Goal: Information Seeking & Learning: Learn about a topic

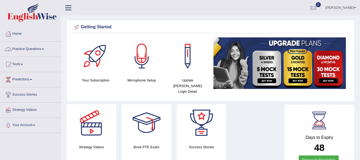
click at [43, 47] on link "Practice Questions" at bounding box center [30, 48] width 61 height 13
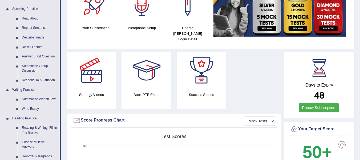
scroll to position [53, 0]
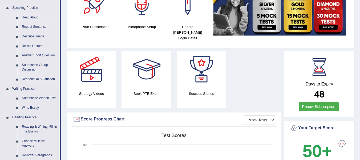
click at [39, 18] on link "Read Aloud" at bounding box center [39, 18] width 40 height 10
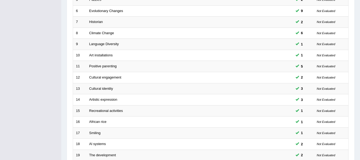
scroll to position [193, 0]
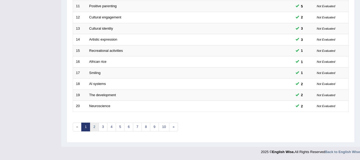
click at [93, 124] on link "2" at bounding box center [94, 126] width 9 height 9
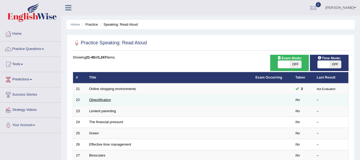
click at [105, 99] on link "Objectification" at bounding box center [100, 100] width 22 height 4
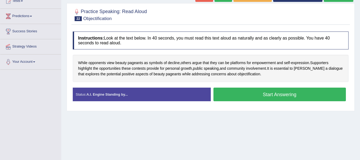
scroll to position [90, 0]
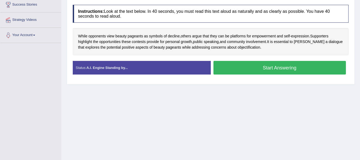
click at [241, 66] on button "Start Answering" at bounding box center [279, 68] width 133 height 14
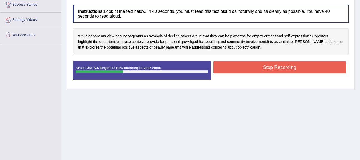
click at [249, 66] on button "Stop Recording" at bounding box center [279, 67] width 133 height 12
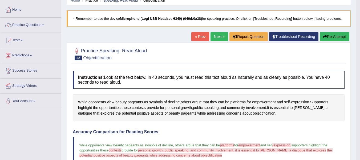
scroll to position [10, 0]
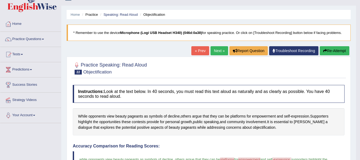
click at [339, 52] on button "Re-Attempt" at bounding box center [335, 50] width 30 height 9
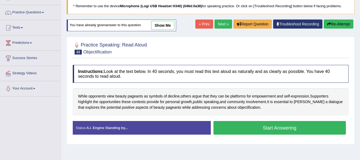
scroll to position [63, 0]
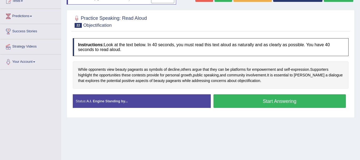
click at [263, 103] on button "Start Answering" at bounding box center [279, 101] width 133 height 14
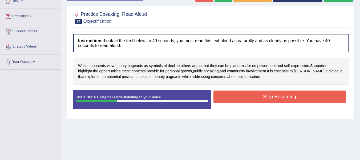
click at [247, 98] on button "Stop Recording" at bounding box center [279, 96] width 133 height 12
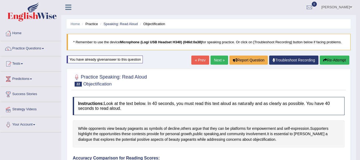
scroll to position [0, 0]
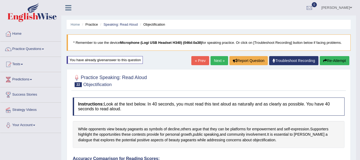
click at [327, 59] on button "Re-Attempt" at bounding box center [335, 60] width 30 height 9
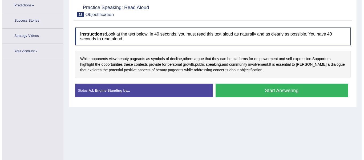
scroll to position [80, 0]
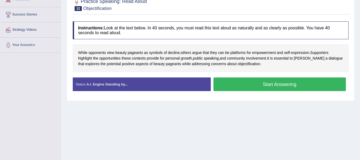
click at [249, 86] on button "Start Answering" at bounding box center [279, 84] width 133 height 14
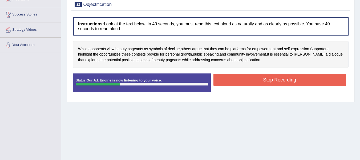
click at [266, 80] on button "Stop Recording" at bounding box center [279, 80] width 133 height 12
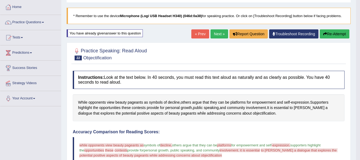
scroll to position [0, 0]
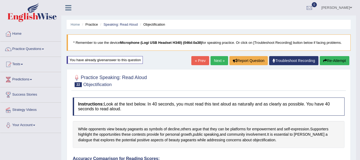
click at [215, 62] on link "Next »" at bounding box center [219, 60] width 18 height 9
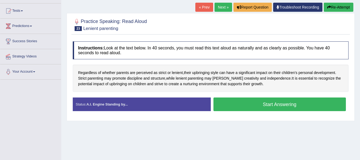
click at [257, 104] on button "Start Answering" at bounding box center [279, 104] width 133 height 14
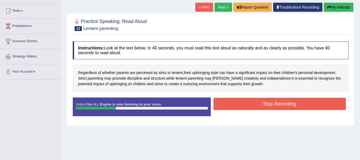
click at [234, 104] on button "Stop Recording" at bounding box center [279, 104] width 133 height 12
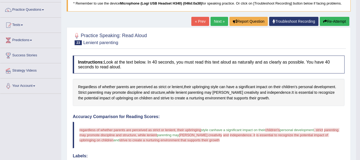
scroll to position [24, 0]
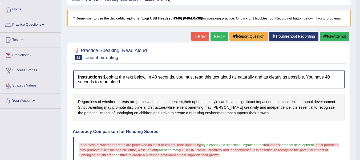
click at [326, 36] on icon "button" at bounding box center [325, 36] width 4 height 4
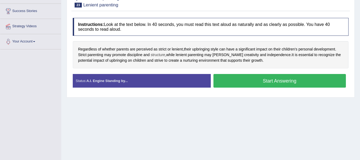
scroll to position [104, 0]
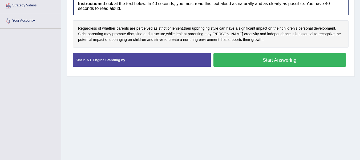
click at [251, 60] on button "Start Answering" at bounding box center [279, 60] width 133 height 14
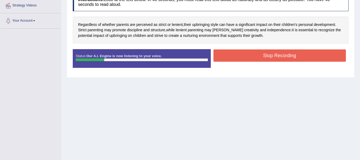
click at [267, 56] on button "Stop Recording" at bounding box center [279, 55] width 133 height 12
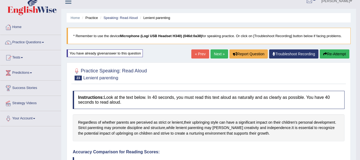
scroll to position [0, 0]
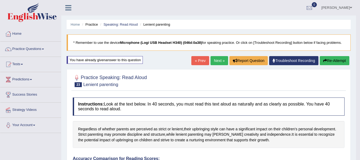
click at [339, 60] on button "Re-Attempt" at bounding box center [335, 60] width 30 height 9
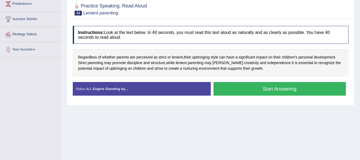
scroll to position [80, 0]
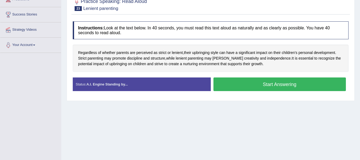
click at [235, 86] on button "Start Answering" at bounding box center [279, 84] width 133 height 14
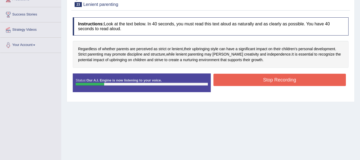
click at [266, 84] on button "Stop Recording" at bounding box center [279, 80] width 133 height 12
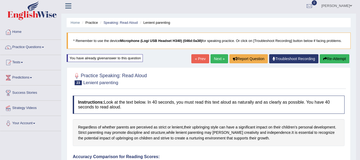
scroll to position [0, 0]
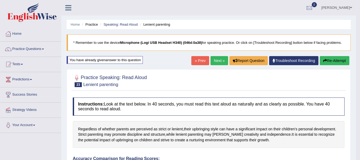
click at [216, 61] on link "Next »" at bounding box center [219, 60] width 18 height 9
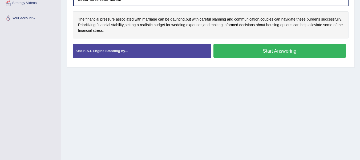
scroll to position [80, 0]
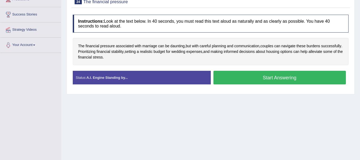
click at [230, 75] on button "Start Answering" at bounding box center [279, 78] width 133 height 14
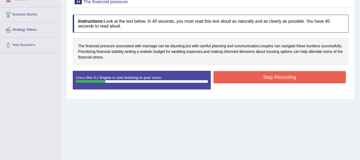
click at [261, 76] on button "Stop Recording" at bounding box center [279, 77] width 133 height 12
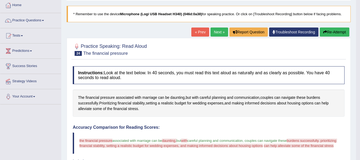
scroll to position [27, 0]
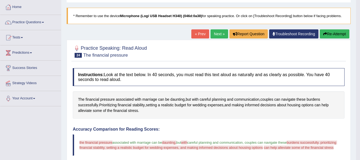
click at [332, 28] on div "Home Practice Speaking: Read Aloud The financial pressure * Remember to use the…" at bounding box center [208, 145] width 295 height 345
click at [331, 34] on button "Re-Attempt" at bounding box center [335, 33] width 30 height 9
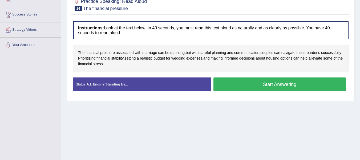
click at [244, 81] on button "Start Answering" at bounding box center [279, 84] width 133 height 14
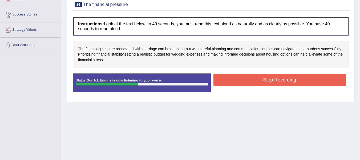
click at [256, 79] on button "Stop Recording" at bounding box center [279, 80] width 133 height 12
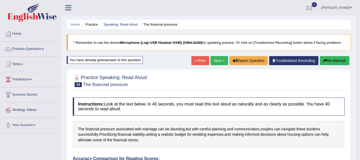
click at [215, 58] on link "Next »" at bounding box center [219, 60] width 18 height 9
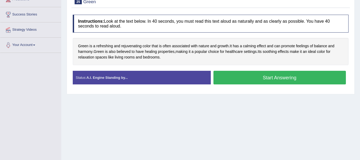
scroll to position [80, 0]
click at [250, 76] on button "Start Answering" at bounding box center [279, 78] width 133 height 14
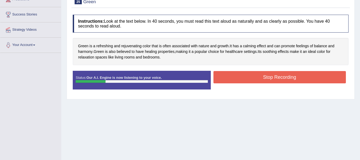
click at [240, 77] on button "Stop Recording" at bounding box center [279, 77] width 133 height 12
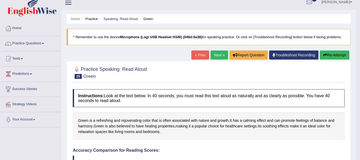
scroll to position [0, 0]
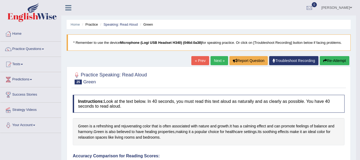
click at [332, 60] on button "Re-Attempt" at bounding box center [335, 60] width 30 height 9
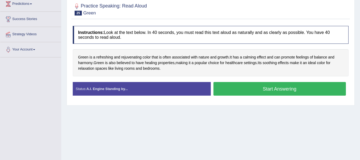
scroll to position [80, 0]
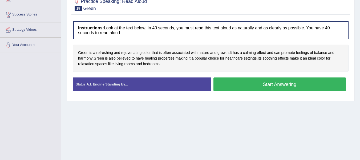
click at [242, 84] on button "Start Answering" at bounding box center [279, 84] width 133 height 14
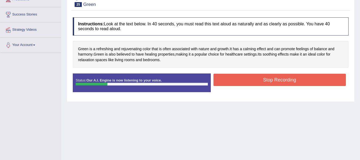
click at [277, 79] on button "Stop Recording" at bounding box center [279, 80] width 133 height 12
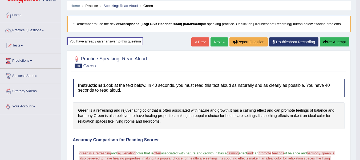
scroll to position [0, 0]
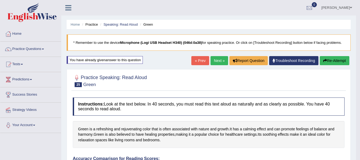
click at [217, 61] on link "Next »" at bounding box center [219, 60] width 18 height 9
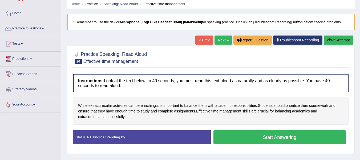
scroll to position [53, 0]
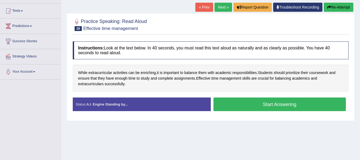
click at [248, 106] on button "Start Answering" at bounding box center [279, 104] width 133 height 14
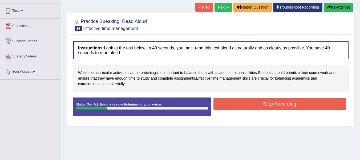
click at [280, 107] on button "Stop Recording" at bounding box center [279, 104] width 133 height 12
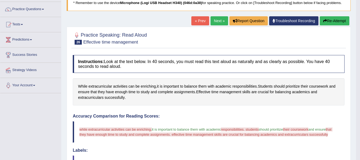
scroll to position [27, 0]
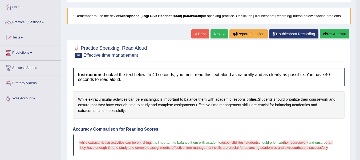
click at [331, 35] on button "Re-Attempt" at bounding box center [335, 33] width 30 height 9
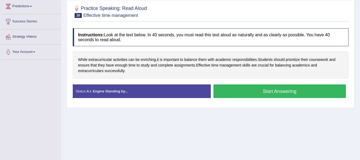
scroll to position [80, 0]
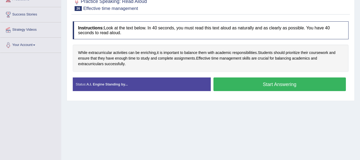
click at [253, 85] on button "Start Answering" at bounding box center [279, 84] width 133 height 14
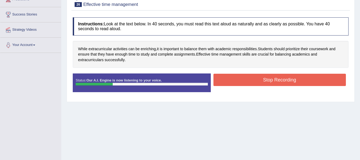
click at [238, 78] on button "Stop Recording" at bounding box center [279, 80] width 133 height 12
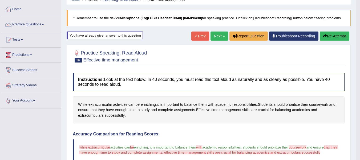
scroll to position [22, 0]
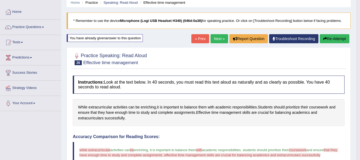
click at [335, 38] on button "Re-Attempt" at bounding box center [335, 38] width 30 height 9
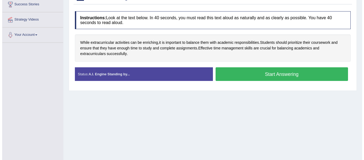
scroll to position [102, 0]
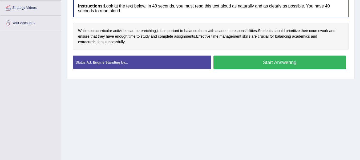
click at [262, 66] on button "Start Answering" at bounding box center [279, 62] width 133 height 14
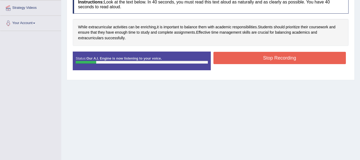
click at [247, 57] on button "Stop Recording" at bounding box center [279, 58] width 133 height 12
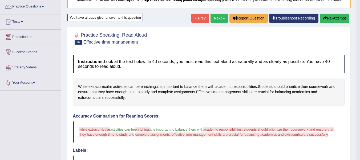
scroll to position [42, 0]
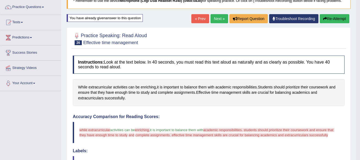
click at [214, 19] on link "Next »" at bounding box center [219, 18] width 18 height 9
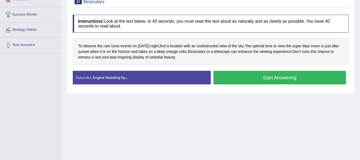
click at [250, 80] on button "Start Answering" at bounding box center [279, 78] width 133 height 14
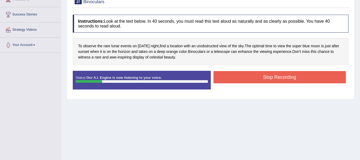
click at [239, 78] on button "Stop Recording" at bounding box center [279, 77] width 133 height 12
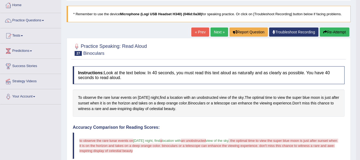
scroll to position [18, 0]
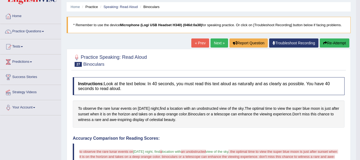
click at [334, 42] on button "Re-Attempt" at bounding box center [335, 42] width 30 height 9
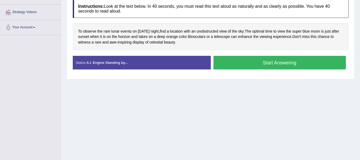
click at [255, 61] on button "Start Answering" at bounding box center [279, 63] width 133 height 14
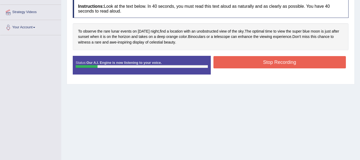
click at [244, 64] on button "Stop Recording" at bounding box center [279, 62] width 133 height 12
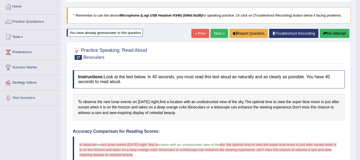
scroll to position [18, 0]
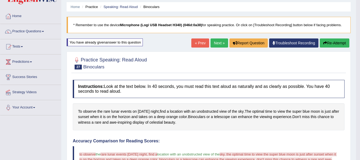
click at [222, 40] on link "Next »" at bounding box center [219, 42] width 18 height 9
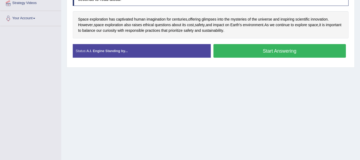
click at [253, 51] on button "Start Answering" at bounding box center [279, 51] width 133 height 14
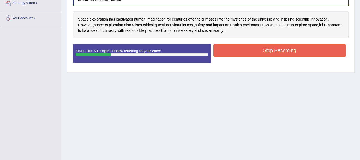
click at [257, 51] on button "Stop Recording" at bounding box center [279, 50] width 133 height 12
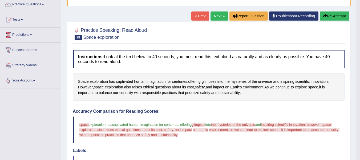
scroll to position [44, 0]
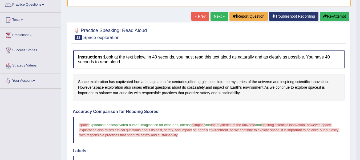
click at [328, 15] on button "Re-Attempt" at bounding box center [335, 16] width 30 height 9
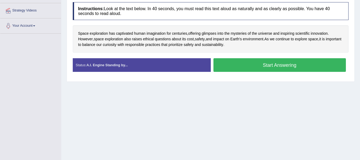
click at [241, 65] on button "Start Answering" at bounding box center [279, 65] width 133 height 14
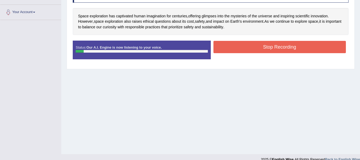
scroll to position [120, 0]
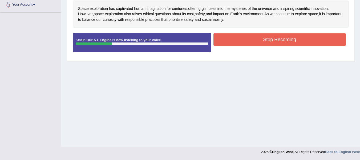
click at [250, 39] on button "Stop Recording" at bounding box center [279, 39] width 133 height 12
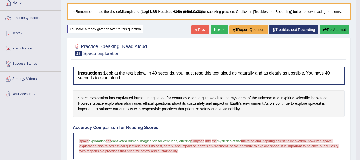
scroll to position [27, 0]
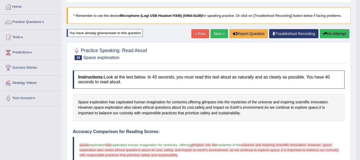
click at [343, 32] on button "Re-Attempt" at bounding box center [335, 33] width 30 height 9
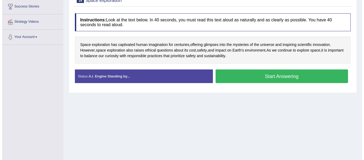
scroll to position [107, 0]
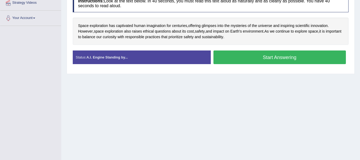
click at [272, 58] on button "Start Answering" at bounding box center [279, 57] width 133 height 14
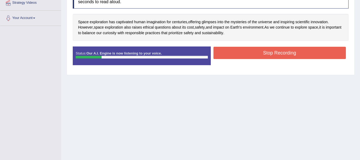
click at [252, 54] on button "Stop Recording" at bounding box center [279, 53] width 133 height 12
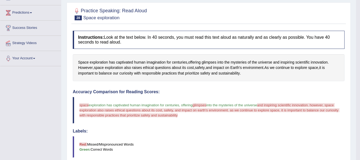
scroll to position [54, 0]
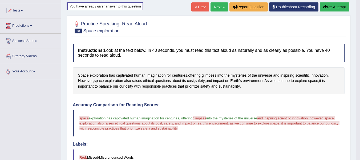
click at [214, 7] on link "Next »" at bounding box center [219, 6] width 18 height 9
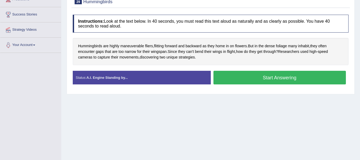
click at [220, 78] on button "Start Answering" at bounding box center [279, 78] width 133 height 14
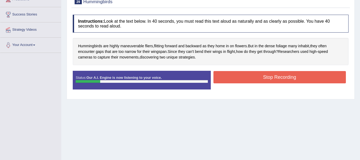
click at [246, 80] on button "Stop Recording" at bounding box center [279, 77] width 133 height 12
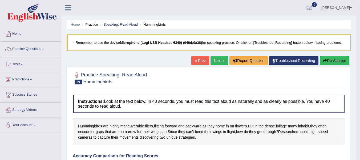
click at [342, 59] on button "Re-Attempt" at bounding box center [335, 60] width 30 height 9
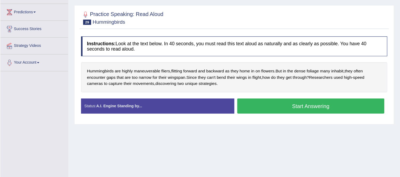
scroll to position [80, 0]
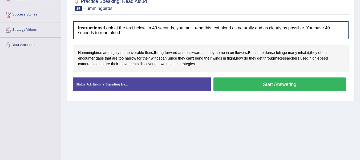
click at [225, 84] on button "Start Answering" at bounding box center [279, 84] width 133 height 14
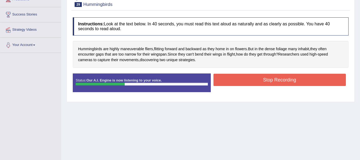
click at [258, 80] on button "Stop Recording" at bounding box center [279, 80] width 133 height 12
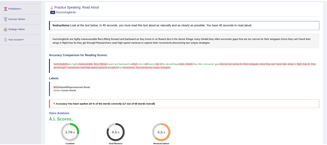
scroll to position [0, 0]
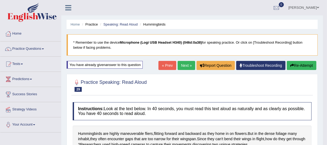
click at [166, 91] on div at bounding box center [192, 85] width 239 height 16
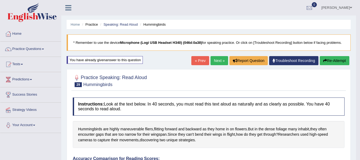
click at [185, 87] on div at bounding box center [209, 80] width 272 height 16
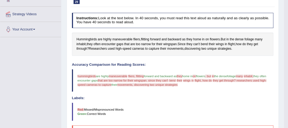
scroll to position [26, 0]
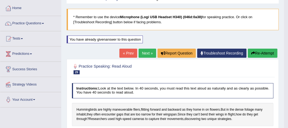
click at [145, 53] on link "Next »" at bounding box center [148, 52] width 18 height 9
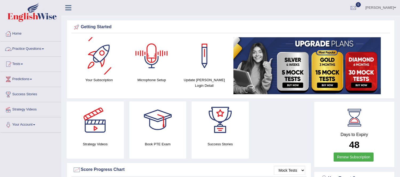
click at [39, 44] on link "Practice Questions" at bounding box center [30, 48] width 61 height 13
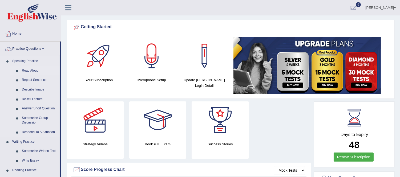
click at [37, 70] on link "Read Aloud" at bounding box center [39, 71] width 40 height 10
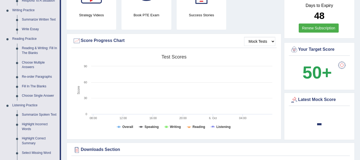
scroll to position [122, 0]
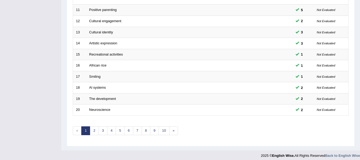
scroll to position [193, 0]
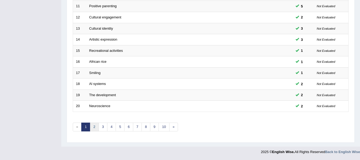
click at [94, 129] on link "2" at bounding box center [94, 126] width 9 height 9
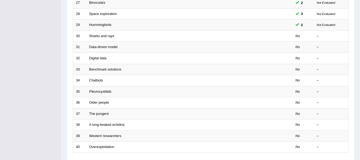
scroll to position [155, 0]
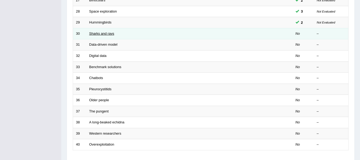
click at [96, 35] on link "Sharks and rays" at bounding box center [101, 33] width 25 height 4
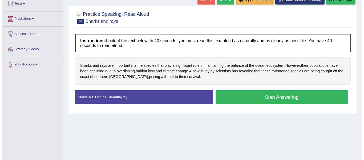
scroll to position [66, 0]
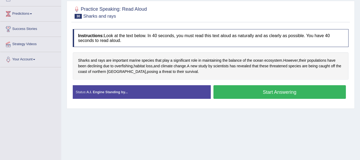
click at [258, 94] on button "Start Answering" at bounding box center [279, 92] width 133 height 14
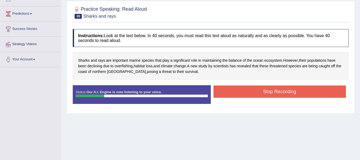
click at [263, 91] on button "Stop Recording" at bounding box center [279, 91] width 133 height 12
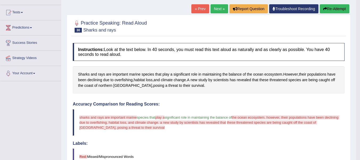
scroll to position [39, 0]
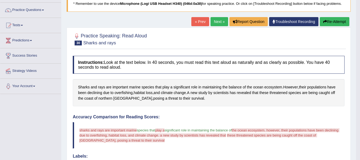
click at [340, 16] on div "Home Practice Speaking: Read Aloud Sharks and rays * Remember to use the device…" at bounding box center [208, 136] width 295 height 350
click at [332, 22] on button "Re-Attempt" at bounding box center [335, 21] width 30 height 9
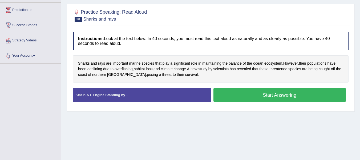
scroll to position [95, 0]
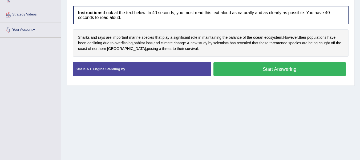
click at [279, 69] on button "Start Answering" at bounding box center [279, 69] width 133 height 14
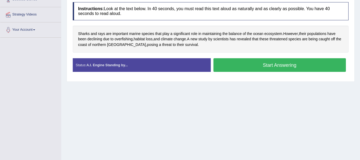
scroll to position [0, 0]
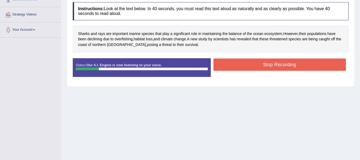
click at [260, 66] on button "Stop Recording" at bounding box center [279, 64] width 133 height 12
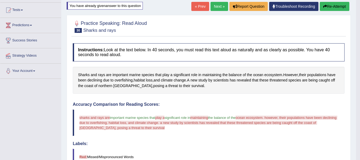
scroll to position [47, 0]
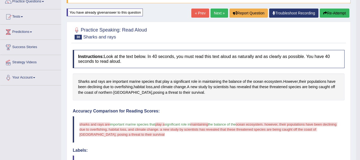
click at [216, 11] on link "Next »" at bounding box center [219, 13] width 18 height 9
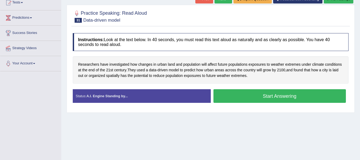
scroll to position [66, 0]
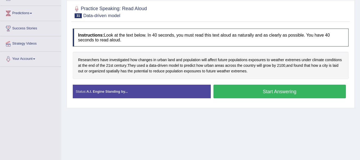
click at [266, 91] on button "Start Answering" at bounding box center [279, 91] width 133 height 14
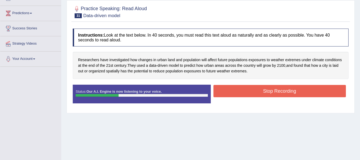
click at [236, 94] on button "Stop Recording" at bounding box center [279, 91] width 133 height 12
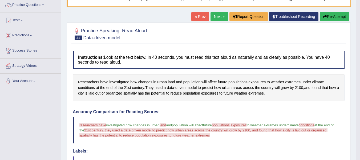
scroll to position [39, 0]
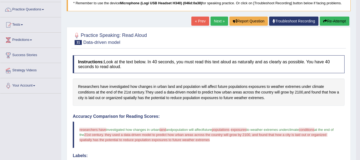
click at [326, 20] on icon "button" at bounding box center [325, 21] width 4 height 4
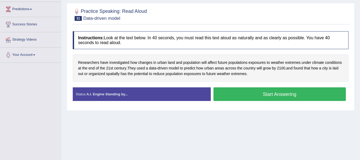
click at [219, 99] on button "Start Answering" at bounding box center [279, 94] width 133 height 14
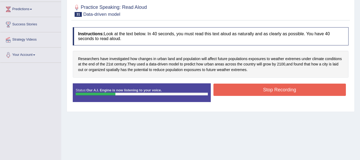
click at [246, 90] on button "Stop Recording" at bounding box center [279, 89] width 133 height 12
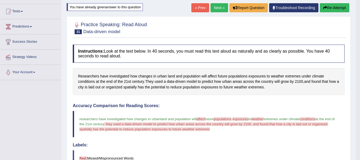
scroll to position [43, 0]
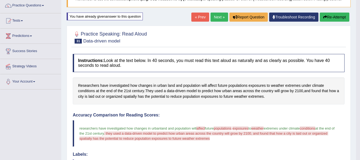
click at [216, 18] on link "Next »" at bounding box center [219, 17] width 18 height 9
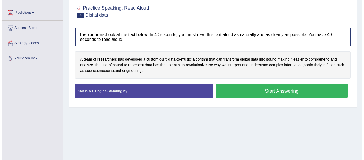
scroll to position [80, 0]
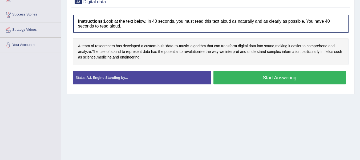
click at [255, 77] on button "Start Answering" at bounding box center [279, 78] width 133 height 14
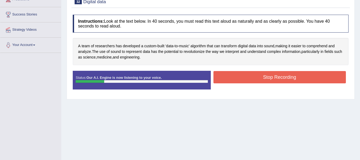
click at [258, 77] on button "Stop Recording" at bounding box center [279, 77] width 133 height 12
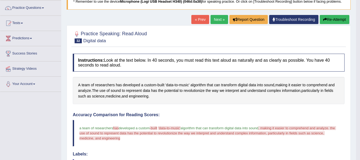
scroll to position [14, 0]
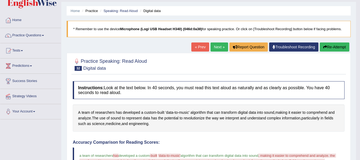
click at [214, 47] on link "Next »" at bounding box center [219, 46] width 18 height 9
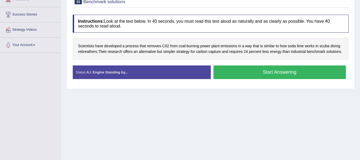
click at [296, 75] on button "Start Answering" at bounding box center [279, 72] width 133 height 14
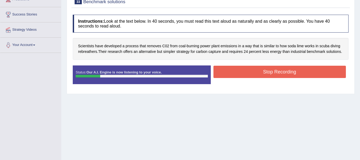
click at [279, 72] on button "Stop Recording" at bounding box center [279, 72] width 133 height 12
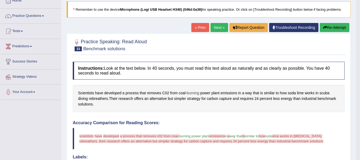
scroll to position [27, 0]
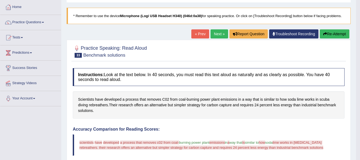
click at [216, 37] on link "Next »" at bounding box center [219, 33] width 18 height 9
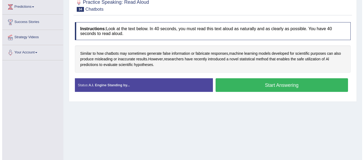
scroll to position [80, 0]
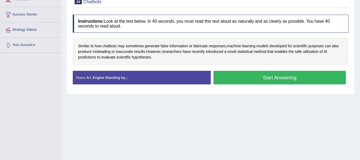
click at [238, 72] on button "Start Answering" at bounding box center [279, 78] width 133 height 14
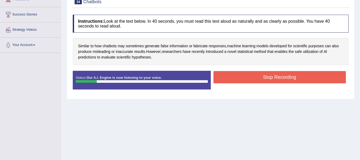
click at [234, 78] on button "Stop Recording" at bounding box center [279, 77] width 133 height 12
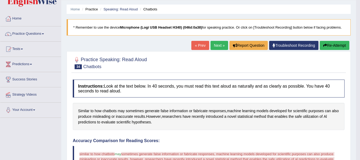
scroll to position [0, 0]
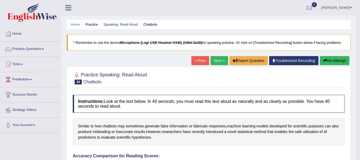
click at [342, 58] on button "Re-Attempt" at bounding box center [335, 60] width 30 height 9
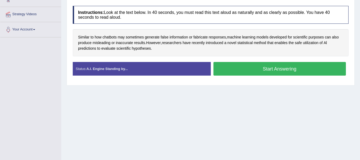
scroll to position [107, 0]
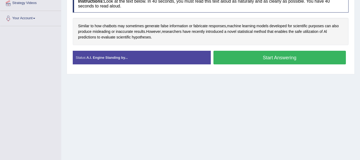
click at [238, 60] on button "Start Answering" at bounding box center [279, 58] width 133 height 14
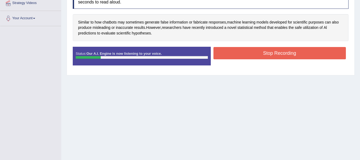
click at [275, 54] on button "Stop Recording" at bounding box center [279, 53] width 133 height 12
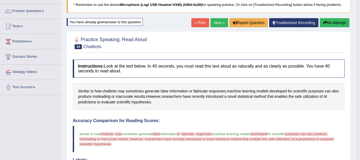
scroll to position [27, 0]
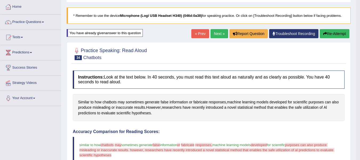
click at [225, 27] on div "Home Practice Speaking: Read Aloud Chatbots * Remember to use the device Microp…" at bounding box center [208, 149] width 295 height 353
click at [222, 31] on link "Next »" at bounding box center [219, 33] width 18 height 9
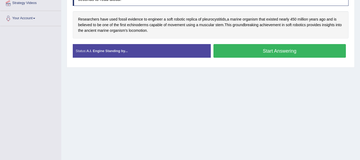
click at [263, 54] on button "Start Answering" at bounding box center [279, 51] width 133 height 14
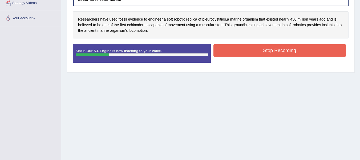
click at [271, 56] on button "Stop Recording" at bounding box center [279, 50] width 133 height 12
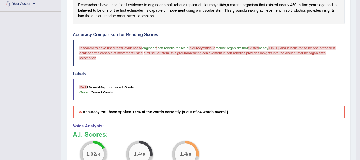
scroll to position [53, 0]
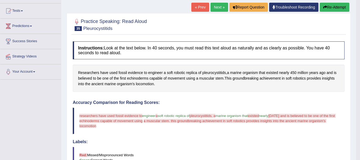
click at [339, 6] on button "Re-Attempt" at bounding box center [335, 7] width 30 height 9
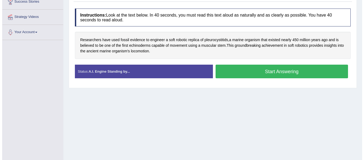
scroll to position [107, 0]
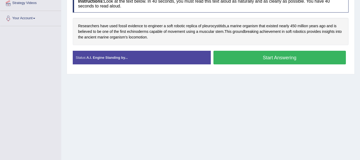
click at [247, 59] on button "Start Answering" at bounding box center [279, 58] width 133 height 14
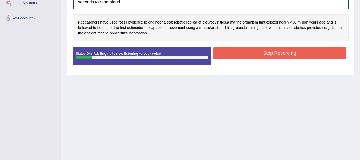
click at [229, 60] on div "Stop Recording" at bounding box center [280, 54] width 138 height 14
click at [232, 55] on button "Stop Recording" at bounding box center [279, 53] width 133 height 12
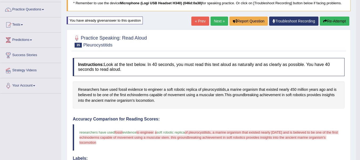
scroll to position [27, 0]
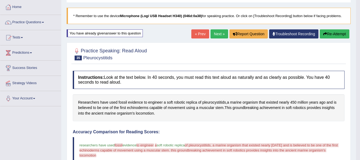
click at [221, 32] on link "Next »" at bounding box center [219, 33] width 18 height 9
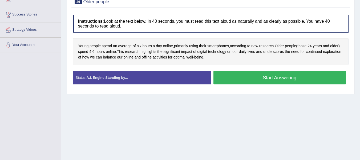
click at [271, 78] on button "Start Answering" at bounding box center [279, 78] width 133 height 14
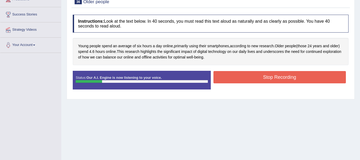
click at [249, 80] on button "Stop Recording" at bounding box center [279, 77] width 133 height 12
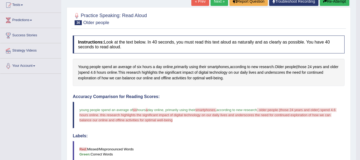
scroll to position [27, 0]
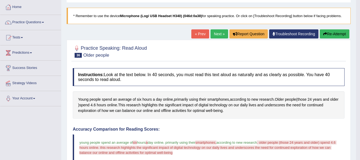
click at [331, 34] on button "Re-Attempt" at bounding box center [335, 33] width 30 height 9
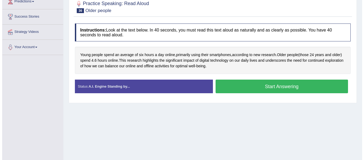
scroll to position [80, 0]
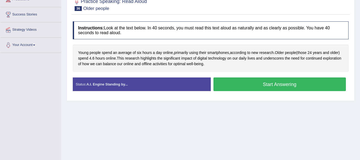
click at [236, 87] on button "Start Answering" at bounding box center [279, 84] width 133 height 14
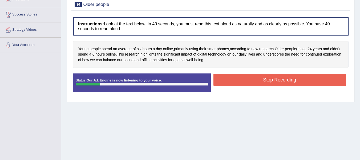
click at [251, 84] on button "Stop Recording" at bounding box center [279, 80] width 133 height 12
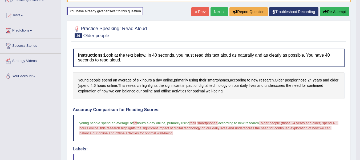
scroll to position [27, 0]
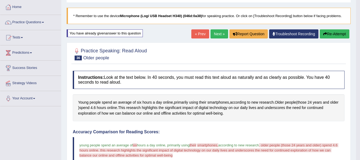
click at [217, 34] on link "Next »" at bounding box center [219, 33] width 18 height 9
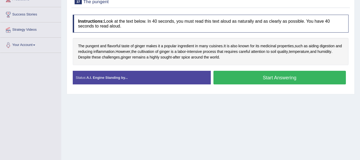
click at [257, 76] on button "Start Answering" at bounding box center [279, 78] width 133 height 14
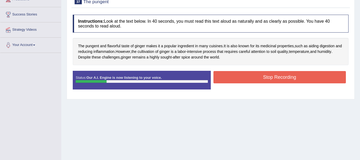
click at [257, 82] on button "Stop Recording" at bounding box center [279, 77] width 133 height 12
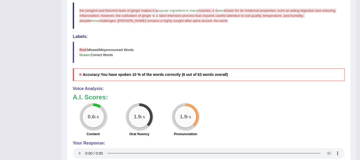
scroll to position [53, 0]
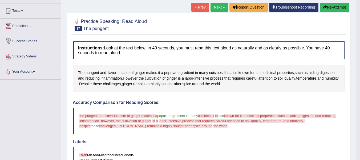
click at [331, 8] on button "Re-Attempt" at bounding box center [335, 7] width 30 height 9
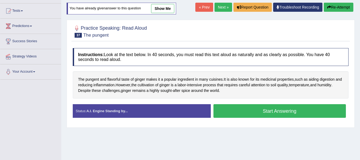
click at [234, 107] on button "Start Answering" at bounding box center [279, 111] width 133 height 14
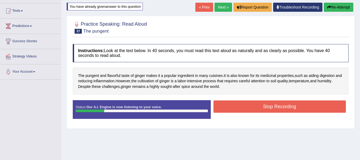
click at [292, 108] on button "Stop Recording" at bounding box center [279, 106] width 133 height 12
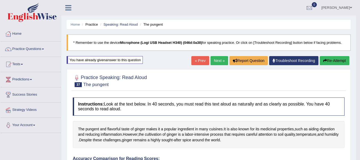
click at [211, 59] on link "Next »" at bounding box center [219, 60] width 18 height 9
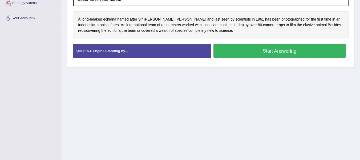
click at [244, 46] on button "Start Answering" at bounding box center [279, 51] width 133 height 14
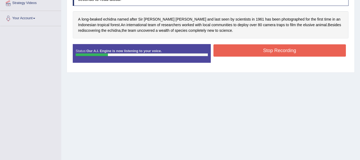
click at [277, 49] on button "Stop Recording" at bounding box center [279, 50] width 133 height 12
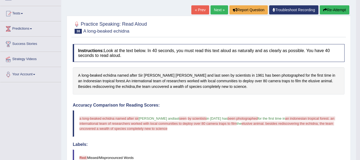
scroll to position [18, 0]
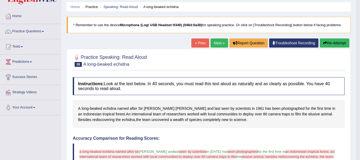
click at [333, 45] on button "Re-Attempt" at bounding box center [335, 42] width 30 height 9
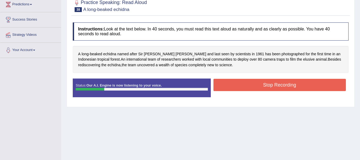
click at [230, 90] on button "Stop Recording" at bounding box center [279, 85] width 133 height 12
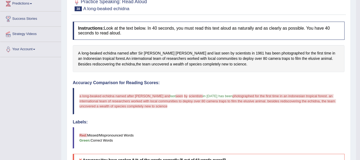
scroll to position [0, 0]
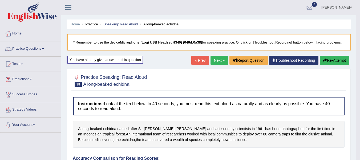
click at [335, 60] on button "Re-Attempt" at bounding box center [335, 60] width 30 height 9
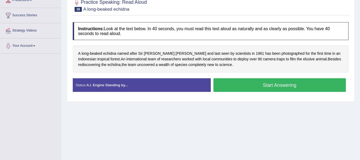
scroll to position [107, 0]
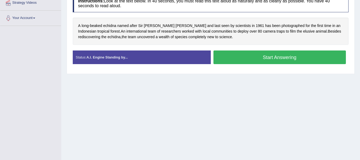
click at [257, 53] on button "Start Answering" at bounding box center [279, 57] width 133 height 14
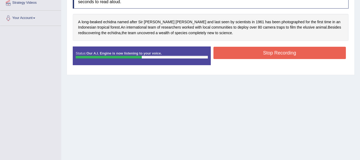
click at [268, 46] on div "Instructions: Look at the text below. In 40 seconds, you must read this text al…" at bounding box center [210, 30] width 278 height 84
click at [267, 50] on button "Stop Recording" at bounding box center [279, 53] width 133 height 12
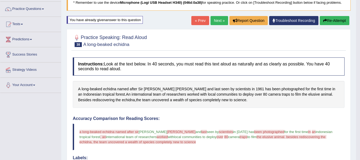
scroll to position [14, 0]
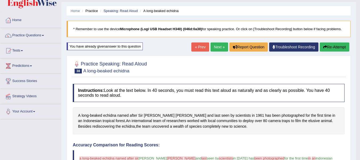
click at [343, 48] on button "Re-Attempt" at bounding box center [335, 46] width 30 height 9
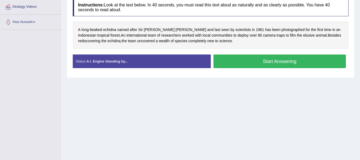
scroll to position [120, 0]
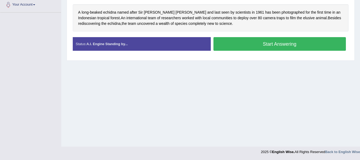
click at [237, 51] on div "Start Answering" at bounding box center [280, 44] width 138 height 15
click at [237, 43] on button "Start Answering" at bounding box center [279, 44] width 133 height 14
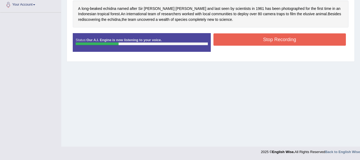
click at [263, 39] on button "Stop Recording" at bounding box center [279, 39] width 133 height 12
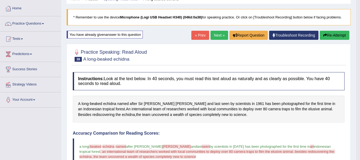
scroll to position [21, 0]
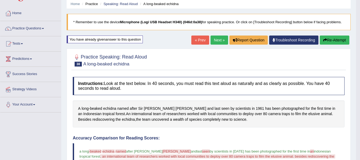
click at [333, 39] on button "Re-Attempt" at bounding box center [335, 39] width 30 height 9
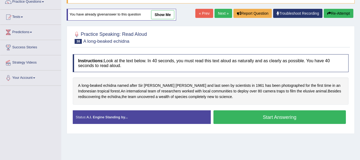
click at [236, 115] on button "Start Answering" at bounding box center [279, 117] width 133 height 14
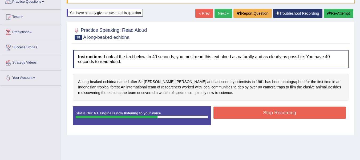
click at [229, 114] on button "Stop Recording" at bounding box center [279, 112] width 133 height 12
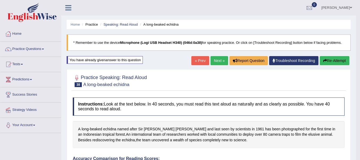
click at [217, 58] on link "Next »" at bounding box center [219, 60] width 18 height 9
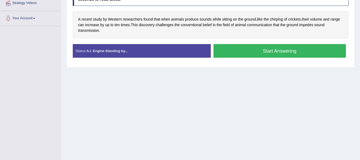
click at [288, 51] on button "Start Answering" at bounding box center [279, 51] width 133 height 14
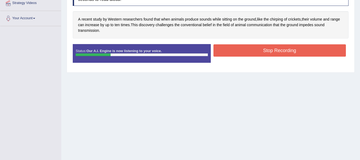
click at [233, 50] on button "Stop Recording" at bounding box center [279, 50] width 133 height 12
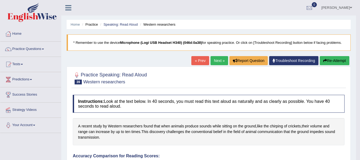
click at [217, 61] on link "Next »" at bounding box center [219, 60] width 18 height 9
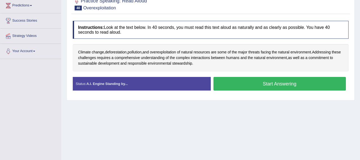
scroll to position [80, 0]
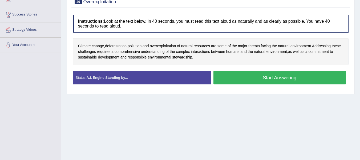
click at [239, 77] on button "Start Answering" at bounding box center [279, 78] width 133 height 14
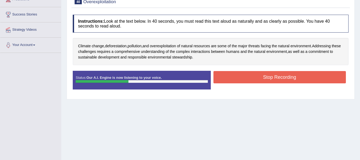
click at [229, 76] on button "Stop Recording" at bounding box center [279, 77] width 133 height 12
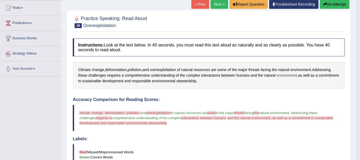
scroll to position [51, 0]
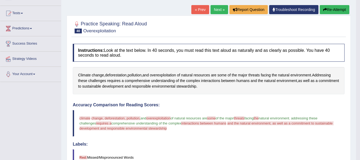
click at [334, 9] on button "Re-Attempt" at bounding box center [335, 9] width 30 height 9
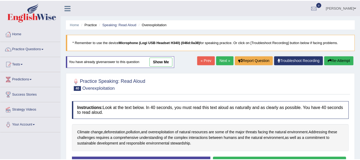
scroll to position [120, 0]
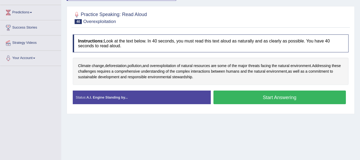
click at [242, 100] on div "Home Practice Speaking: Read Aloud Overexploitation * Remember to use the devic…" at bounding box center [210, 66] width 299 height 266
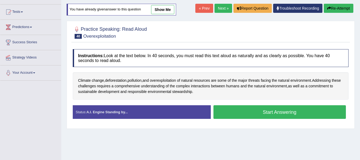
scroll to position [47, 0]
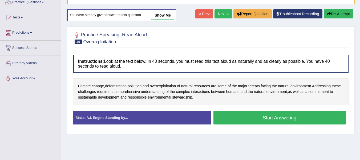
click at [275, 120] on button "Start Answering" at bounding box center [279, 118] width 133 height 14
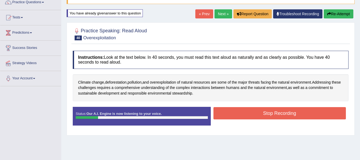
click at [267, 112] on button "Stop Recording" at bounding box center [279, 113] width 133 height 12
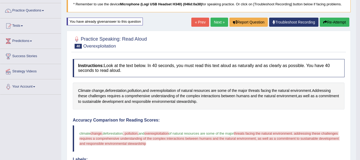
scroll to position [20, 0]
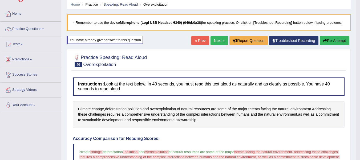
click at [222, 40] on link "Next »" at bounding box center [219, 40] width 18 height 9
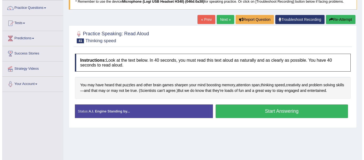
scroll to position [53, 0]
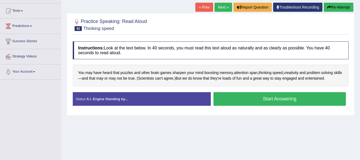
click at [248, 101] on button "Start Answering" at bounding box center [279, 99] width 133 height 14
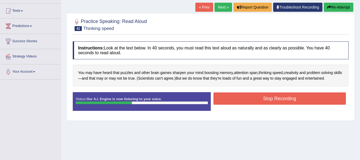
click at [240, 98] on button "Stop Recording" at bounding box center [279, 98] width 133 height 12
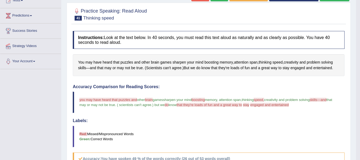
scroll to position [0, 0]
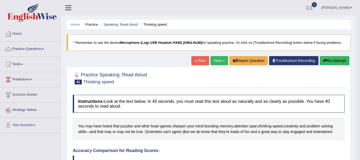
click at [215, 62] on link "Next »" at bounding box center [219, 60] width 18 height 9
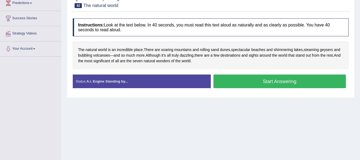
scroll to position [67, 0]
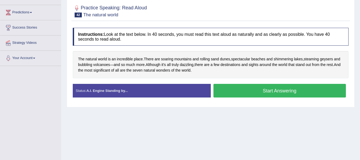
click at [242, 86] on button "Start Answering" at bounding box center [279, 91] width 133 height 14
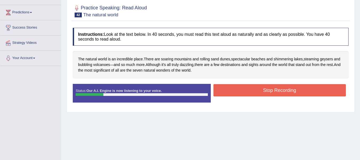
click at [286, 92] on button "Stop Recording" at bounding box center [279, 90] width 133 height 12
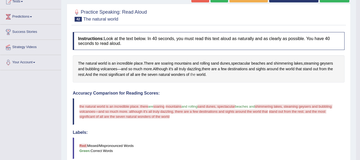
scroll to position [40, 0]
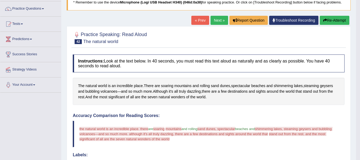
click at [339, 21] on button "Re-Attempt" at bounding box center [335, 20] width 30 height 9
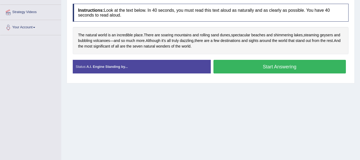
click at [229, 68] on button "Start Answering" at bounding box center [279, 67] width 133 height 14
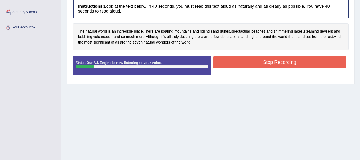
click at [224, 61] on button "Stop Recording" at bounding box center [279, 62] width 133 height 12
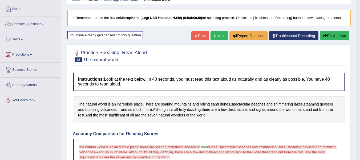
scroll to position [18, 0]
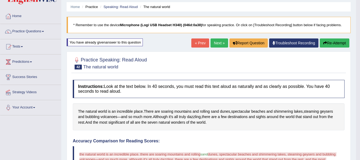
click at [330, 40] on button "Re-Attempt" at bounding box center [335, 42] width 30 height 9
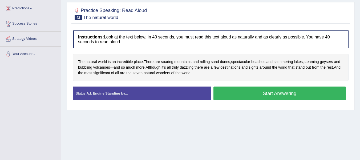
drag, startPoint x: 265, startPoint y: 94, endPoint x: 259, endPoint y: 91, distance: 6.1
click at [260, 91] on button "Start Answering" at bounding box center [279, 93] width 133 height 14
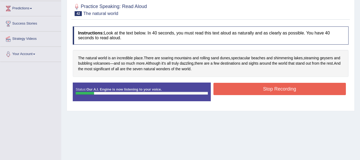
click at [233, 86] on button "Stop Recording" at bounding box center [279, 89] width 133 height 12
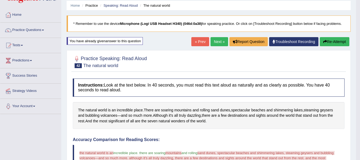
scroll to position [18, 0]
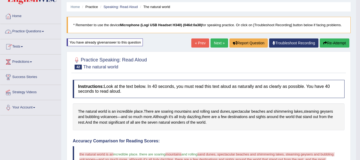
click at [217, 43] on link "Next »" at bounding box center [219, 42] width 18 height 9
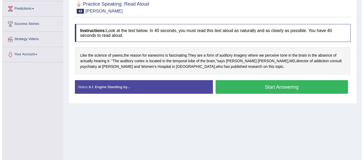
scroll to position [80, 0]
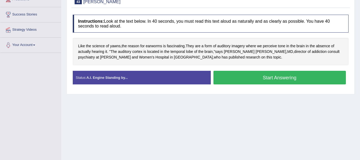
click at [232, 77] on button "Start Answering" at bounding box center [279, 78] width 133 height 14
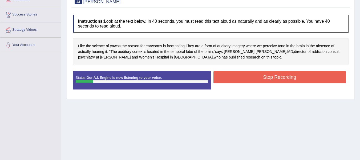
click at [227, 76] on button "Stop Recording" at bounding box center [279, 77] width 133 height 12
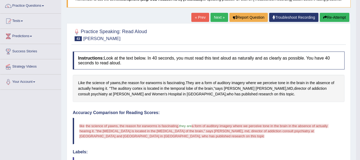
scroll to position [27, 0]
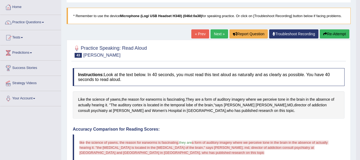
click at [333, 36] on button "Re-Attempt" at bounding box center [335, 33] width 30 height 9
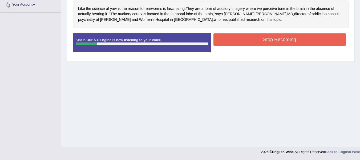
click at [239, 38] on button "Stop Recording" at bounding box center [279, 39] width 133 height 12
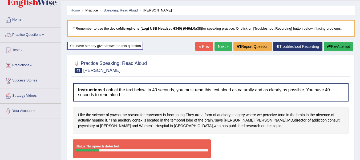
scroll to position [14, 0]
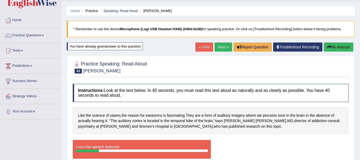
click at [342, 47] on button "Re-Attempt" at bounding box center [339, 46] width 30 height 9
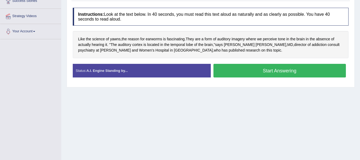
click at [261, 72] on button "Start Answering" at bounding box center [279, 71] width 133 height 14
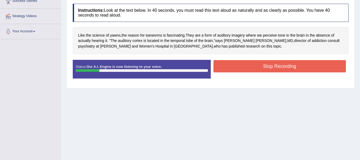
click at [234, 69] on button "Stop Recording" at bounding box center [279, 66] width 133 height 12
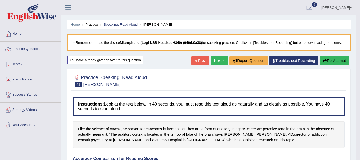
click at [219, 60] on link "Next »" at bounding box center [219, 60] width 18 height 9
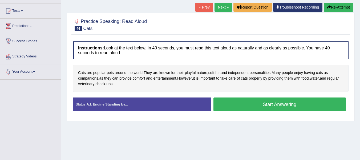
click at [236, 108] on button "Start Answering" at bounding box center [279, 104] width 133 height 14
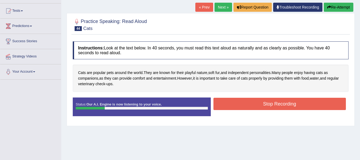
click at [249, 105] on button "Stop Recording" at bounding box center [279, 104] width 133 height 12
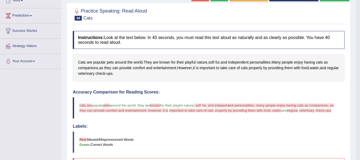
scroll to position [46, 0]
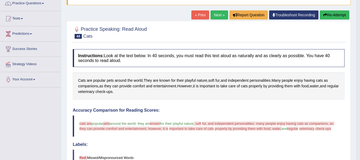
click at [329, 14] on button "Re-Attempt" at bounding box center [335, 14] width 30 height 9
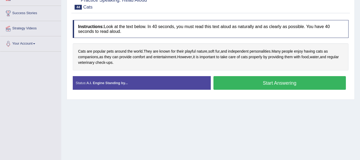
click at [244, 58] on div "Instructions: Look at the text below. In 40 seconds, you must read this text al…" at bounding box center [210, 56] width 278 height 79
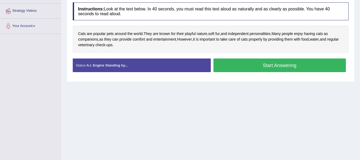
click at [241, 68] on button "Start Answering" at bounding box center [279, 65] width 133 height 14
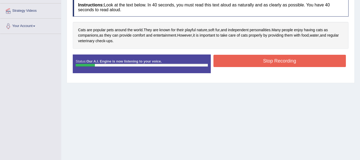
click at [235, 57] on button "Stop Recording" at bounding box center [279, 61] width 133 height 12
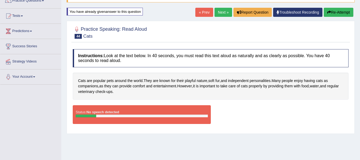
scroll to position [46, 0]
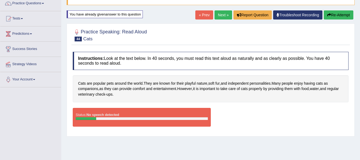
click at [336, 16] on button "Re-Attempt" at bounding box center [339, 14] width 30 height 9
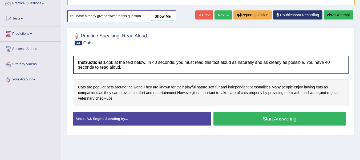
click at [254, 117] on button "Start Answering" at bounding box center [279, 119] width 133 height 14
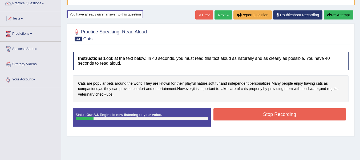
click at [236, 116] on button "Stop Recording" at bounding box center [279, 114] width 133 height 12
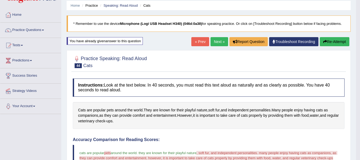
scroll to position [15, 0]
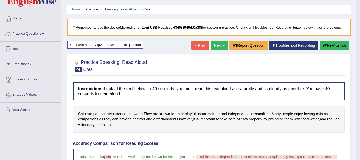
click at [222, 44] on link "Next »" at bounding box center [219, 45] width 18 height 9
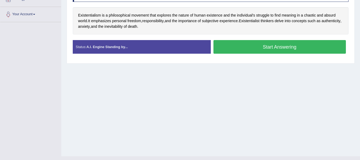
click at [222, 47] on button "Start Answering" at bounding box center [279, 47] width 133 height 14
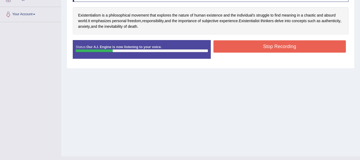
click at [287, 50] on button "Stop Recording" at bounding box center [279, 46] width 133 height 12
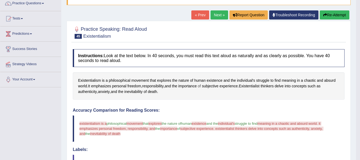
scroll to position [18, 0]
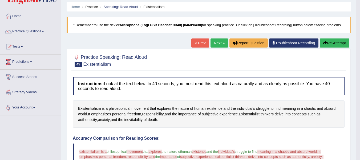
click at [326, 44] on button "Re-Attempt" at bounding box center [335, 42] width 30 height 9
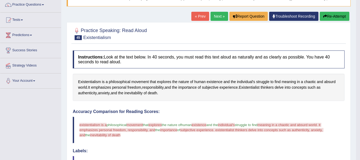
scroll to position [58, 0]
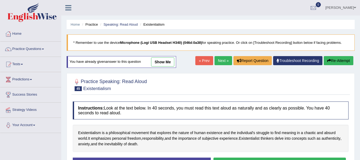
click at [161, 63] on link "show me" at bounding box center [162, 61] width 23 height 9
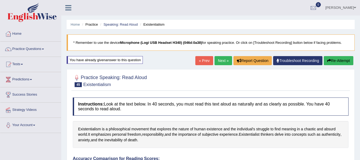
click at [331, 62] on button "Re-Attempt" at bounding box center [339, 60] width 30 height 9
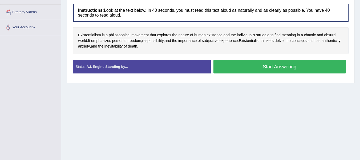
click at [246, 70] on button "Start Answering" at bounding box center [279, 67] width 133 height 14
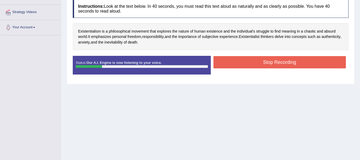
click at [254, 64] on button "Stop Recording" at bounding box center [279, 62] width 133 height 12
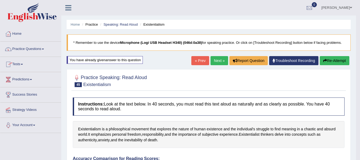
click at [338, 63] on button "Re-Attempt" at bounding box center [335, 60] width 30 height 9
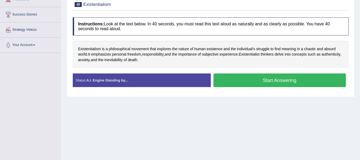
click at [228, 79] on button "Start Answering" at bounding box center [279, 80] width 133 height 14
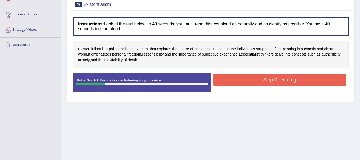
click at [226, 77] on button "Stop Recording" at bounding box center [279, 80] width 133 height 12
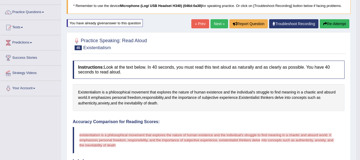
scroll to position [27, 0]
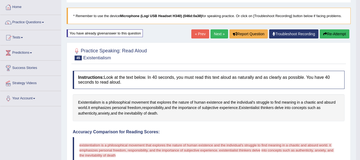
click at [335, 33] on button "Re-Attempt" at bounding box center [335, 33] width 30 height 9
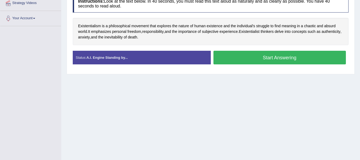
click at [247, 59] on button "Start Answering" at bounding box center [279, 58] width 133 height 14
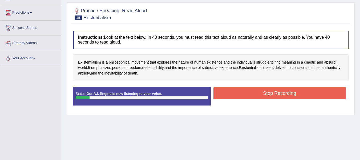
scroll to position [53, 0]
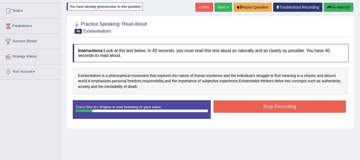
click at [241, 103] on button "Stop Recording" at bounding box center [279, 106] width 133 height 12
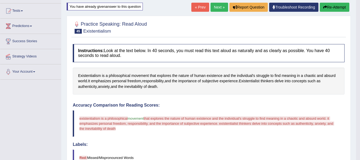
click at [339, 7] on button "Re-Attempt" at bounding box center [335, 7] width 30 height 9
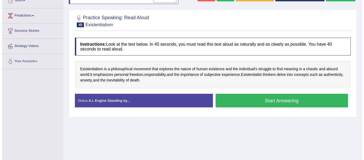
scroll to position [80, 0]
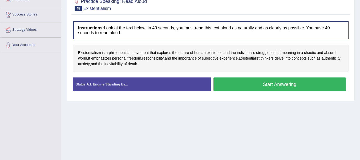
click at [283, 85] on button "Start Answering" at bounding box center [279, 84] width 133 height 14
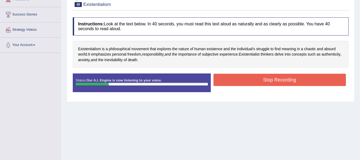
click at [271, 81] on button "Stop Recording" at bounding box center [279, 80] width 133 height 12
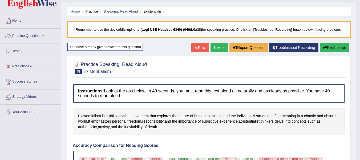
scroll to position [0, 0]
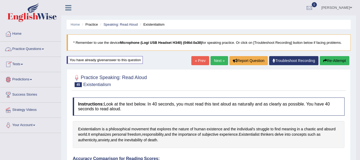
click at [36, 48] on link "Practice Questions" at bounding box center [30, 48] width 61 height 13
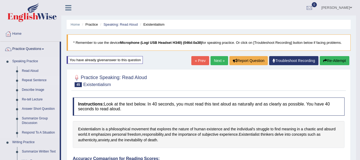
click at [36, 81] on link "Repeat Sentence" at bounding box center [39, 80] width 40 height 10
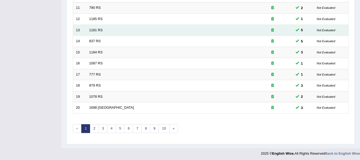
scroll to position [193, 0]
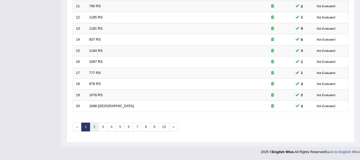
click at [93, 127] on link "2" at bounding box center [94, 126] width 9 height 9
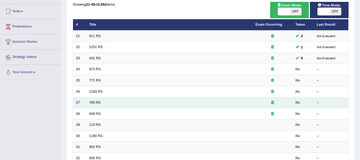
scroll to position [53, 0]
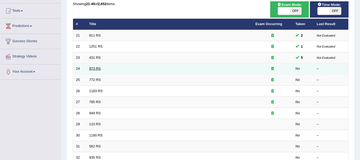
click at [95, 67] on link "973 RS" at bounding box center [94, 68] width 11 height 4
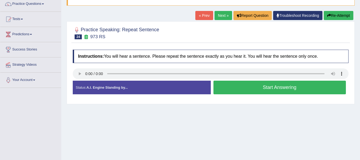
scroll to position [53, 0]
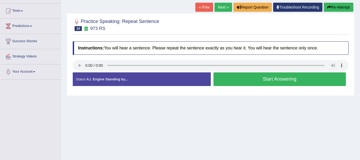
click at [231, 81] on button "Start Answering" at bounding box center [279, 79] width 133 height 14
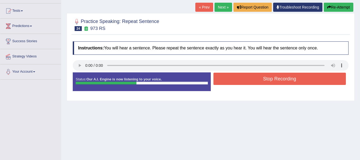
click at [237, 79] on button "Stop Recording" at bounding box center [279, 78] width 133 height 12
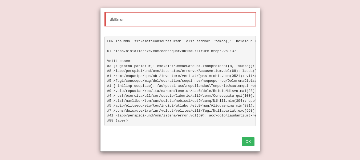
scroll to position [80, 0]
click at [246, 146] on button "OK" at bounding box center [248, 141] width 12 height 9
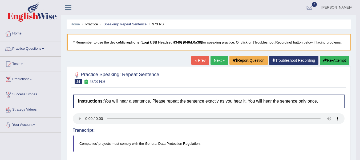
scroll to position [0, 0]
click at [329, 60] on button "Re-Attempt" at bounding box center [335, 60] width 30 height 9
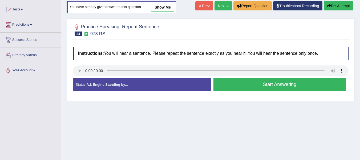
scroll to position [80, 0]
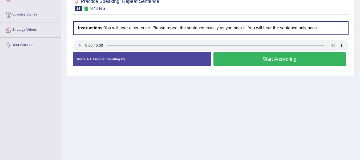
click at [241, 61] on button "Start Answering" at bounding box center [279, 59] width 133 height 14
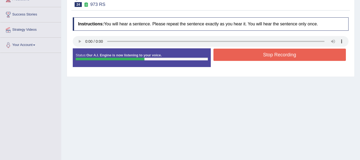
click at [249, 58] on button "Stop Recording" at bounding box center [279, 54] width 133 height 12
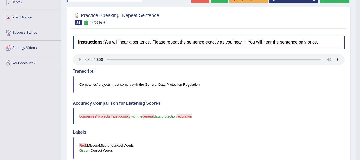
scroll to position [27, 0]
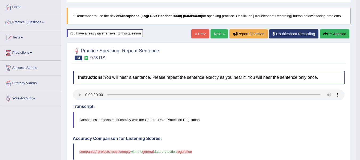
click at [331, 38] on button "Re-Attempt" at bounding box center [335, 33] width 30 height 9
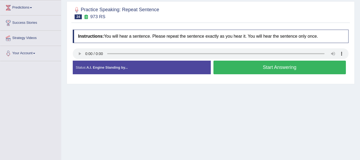
scroll to position [80, 0]
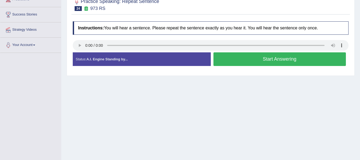
click at [257, 61] on button "Start Answering" at bounding box center [279, 59] width 133 height 14
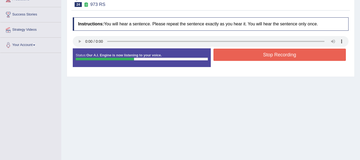
click at [239, 55] on button "Stop Recording" at bounding box center [279, 54] width 133 height 12
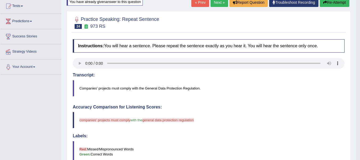
scroll to position [53, 0]
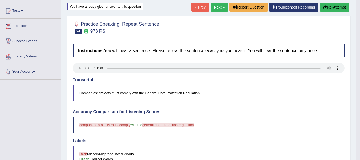
click at [329, 8] on button "Re-Attempt" at bounding box center [335, 7] width 30 height 9
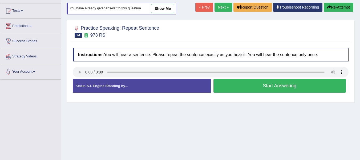
click at [241, 89] on button "Start Answering" at bounding box center [279, 86] width 133 height 14
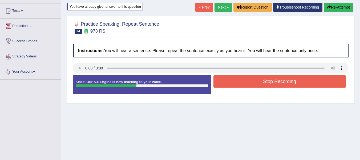
click at [240, 82] on button "Stop Recording" at bounding box center [279, 81] width 133 height 12
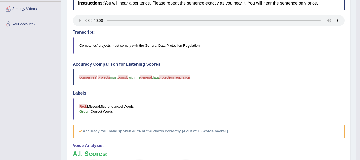
scroll to position [53, 0]
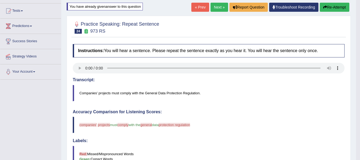
click at [213, 8] on link "Next »" at bounding box center [219, 7] width 18 height 9
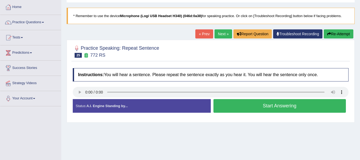
click at [235, 103] on button "Start Answering" at bounding box center [279, 106] width 133 height 14
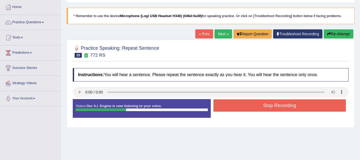
click at [229, 109] on button "Stop Recording" at bounding box center [279, 105] width 133 height 12
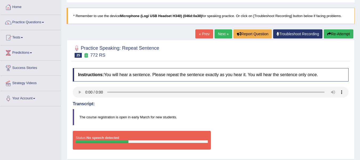
click at [337, 33] on button "Re-Attempt" at bounding box center [339, 33] width 30 height 9
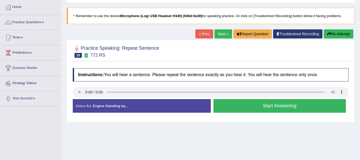
click at [248, 108] on button "Start Answering" at bounding box center [279, 106] width 133 height 14
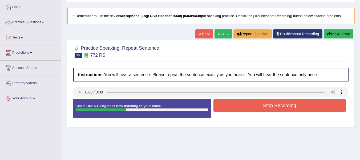
click at [241, 108] on button "Stop Recording" at bounding box center [279, 105] width 133 height 12
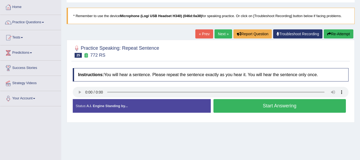
click at [251, 107] on button "Start Answering" at bounding box center [279, 106] width 133 height 14
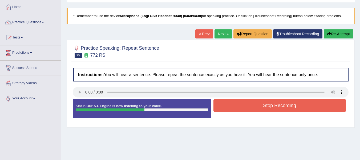
click at [245, 107] on button "Stop Recording" at bounding box center [279, 105] width 133 height 12
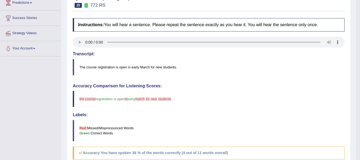
scroll to position [27, 0]
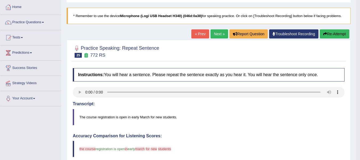
click at [218, 37] on link "Next »" at bounding box center [219, 33] width 18 height 9
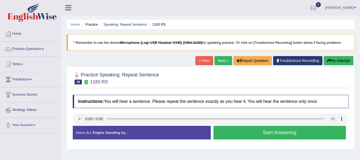
click at [248, 131] on button "Start Answering" at bounding box center [279, 132] width 133 height 14
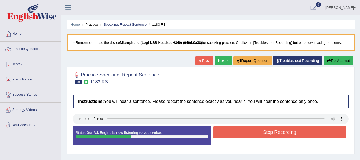
click at [246, 134] on button "Stop Recording" at bounding box center [279, 132] width 133 height 12
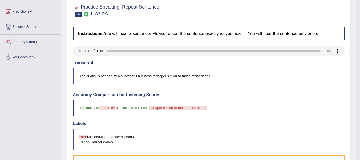
scroll to position [53, 0]
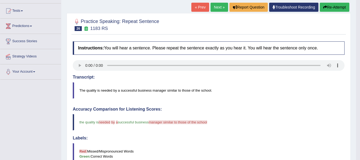
click at [336, 6] on button "Re-Attempt" at bounding box center [335, 7] width 30 height 9
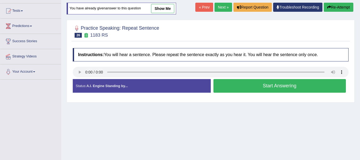
click at [237, 86] on button "Start Answering" at bounding box center [279, 86] width 133 height 14
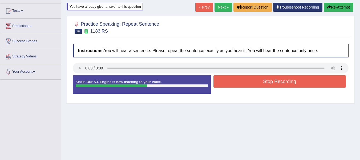
click at [226, 83] on button "Stop Recording" at bounding box center [279, 81] width 133 height 12
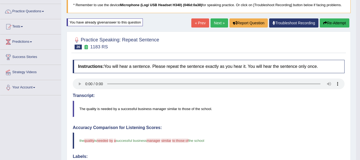
scroll to position [27, 0]
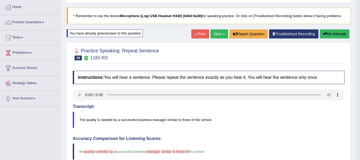
click at [214, 35] on link "Next »" at bounding box center [219, 33] width 18 height 9
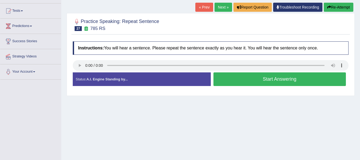
click at [238, 78] on button "Start Answering" at bounding box center [279, 79] width 133 height 14
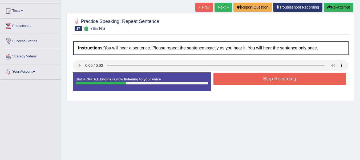
click at [237, 80] on button "Stop Recording" at bounding box center [279, 78] width 133 height 12
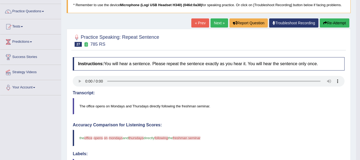
scroll to position [27, 0]
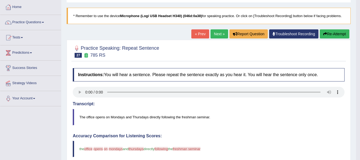
click at [220, 36] on link "Next »" at bounding box center [219, 33] width 18 height 9
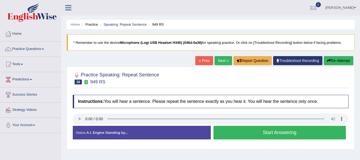
click at [257, 135] on button "Start Answering" at bounding box center [279, 132] width 133 height 14
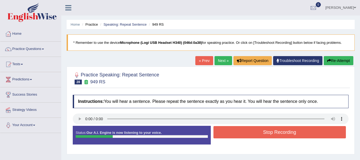
click at [257, 135] on button "Stop Recording" at bounding box center [279, 132] width 133 height 12
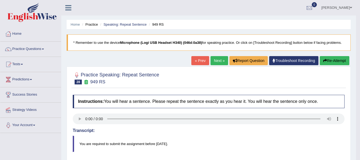
click at [214, 59] on link "Next »" at bounding box center [219, 60] width 18 height 9
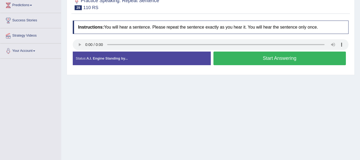
scroll to position [80, 0]
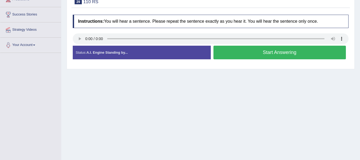
click at [231, 54] on button "Start Answering" at bounding box center [279, 53] width 133 height 14
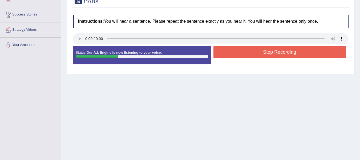
click at [234, 47] on button "Stop Recording" at bounding box center [279, 52] width 133 height 12
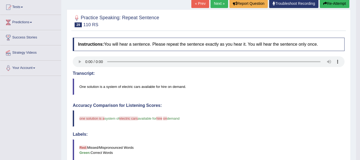
scroll to position [53, 0]
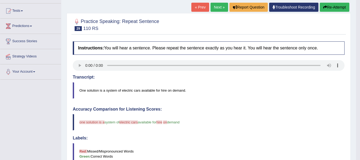
click at [214, 8] on link "Next »" at bounding box center [219, 7] width 18 height 9
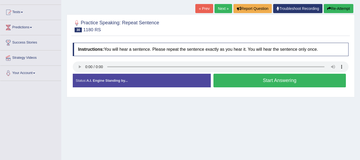
scroll to position [53, 0]
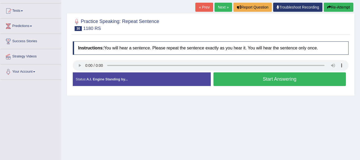
click at [247, 83] on button "Start Answering" at bounding box center [279, 79] width 133 height 14
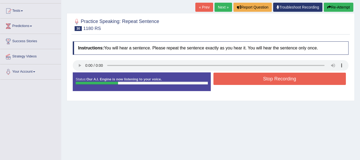
click at [244, 82] on button "Stop Recording" at bounding box center [279, 78] width 133 height 12
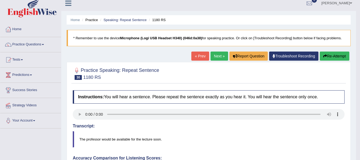
scroll to position [0, 0]
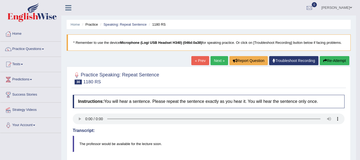
click at [215, 61] on link "Next »" at bounding box center [219, 60] width 18 height 9
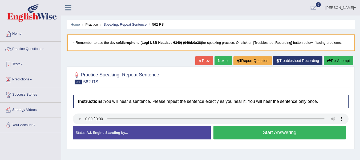
click at [242, 136] on button "Start Answering" at bounding box center [279, 132] width 133 height 14
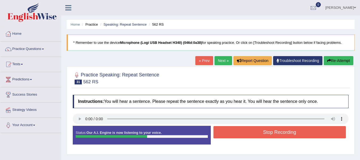
click at [230, 133] on button "Stop Recording" at bounding box center [279, 132] width 133 height 12
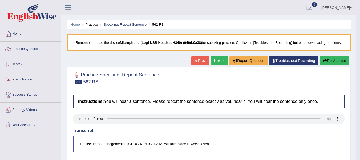
click at [327, 58] on button "Re-Attempt" at bounding box center [335, 60] width 30 height 9
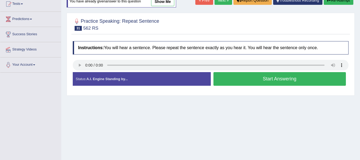
click at [282, 80] on button "Start Answering" at bounding box center [279, 79] width 133 height 14
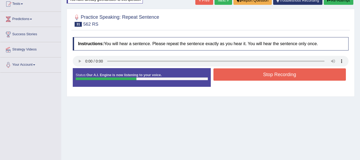
click at [248, 78] on button "Stop Recording" at bounding box center [279, 74] width 133 height 12
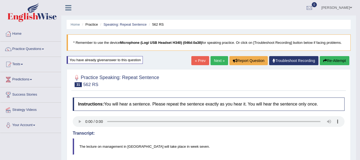
click at [222, 58] on link "Next »" at bounding box center [219, 60] width 18 height 9
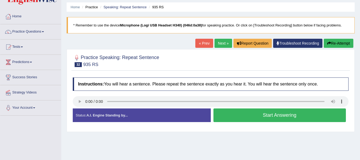
scroll to position [27, 0]
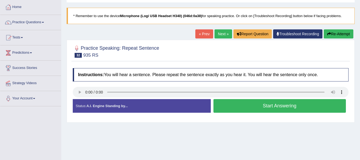
click at [236, 106] on button "Start Answering" at bounding box center [279, 106] width 133 height 14
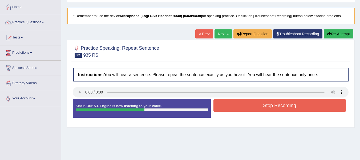
click at [250, 105] on button "Stop Recording" at bounding box center [279, 105] width 133 height 12
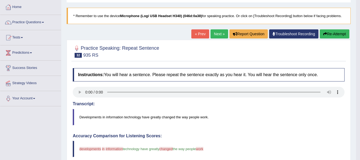
click at [216, 33] on link "Next »" at bounding box center [219, 33] width 18 height 9
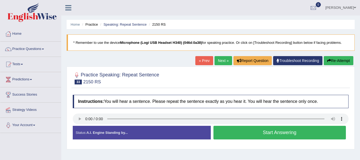
click at [230, 132] on button "Start Answering" at bounding box center [279, 132] width 133 height 14
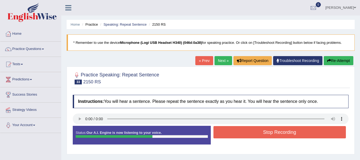
click at [230, 130] on button "Stop Recording" at bounding box center [279, 132] width 133 height 12
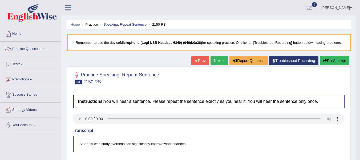
click at [329, 60] on button "Re-Attempt" at bounding box center [335, 60] width 30 height 9
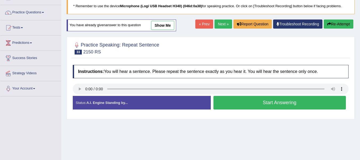
click at [226, 98] on button "Start Answering" at bounding box center [279, 103] width 133 height 14
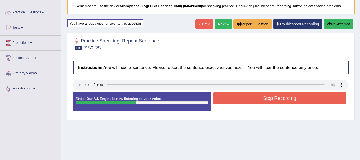
click at [226, 98] on button "Stop Recording" at bounding box center [279, 98] width 133 height 12
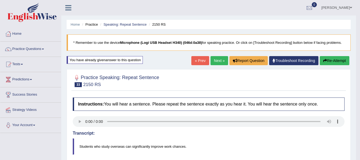
click at [338, 59] on button "Re-Attempt" at bounding box center [335, 60] width 30 height 9
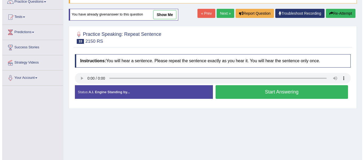
scroll to position [53, 0]
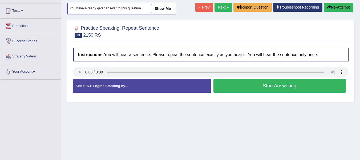
click at [273, 86] on button "Start Answering" at bounding box center [279, 86] width 133 height 14
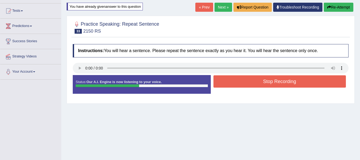
click at [273, 86] on button "Stop Recording" at bounding box center [279, 81] width 133 height 12
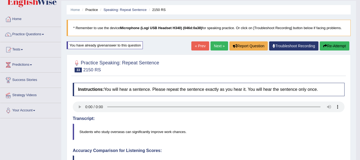
scroll to position [0, 0]
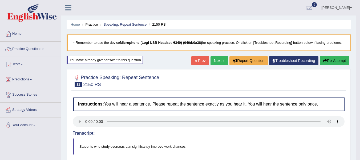
click at [214, 58] on link "Next »" at bounding box center [219, 60] width 18 height 9
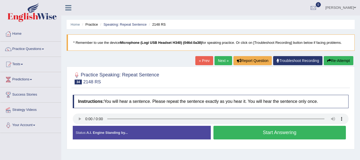
click at [242, 132] on button "Start Answering" at bounding box center [279, 132] width 133 height 14
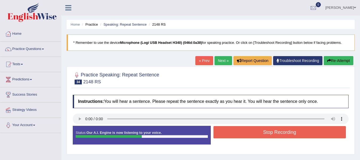
click at [225, 131] on button "Stop Recording" at bounding box center [279, 132] width 133 height 12
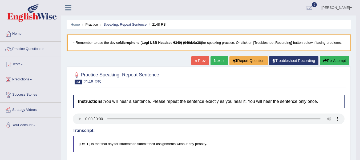
click at [215, 60] on link "Next »" at bounding box center [219, 60] width 18 height 9
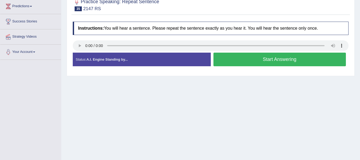
scroll to position [80, 0]
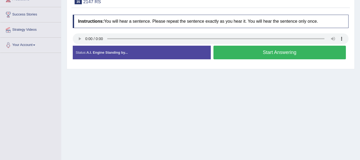
click at [245, 53] on button "Start Answering" at bounding box center [279, 53] width 133 height 14
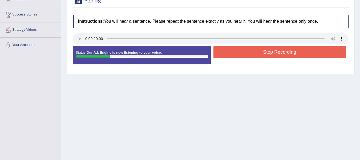
click at [260, 51] on button "Stop Recording" at bounding box center [279, 52] width 133 height 12
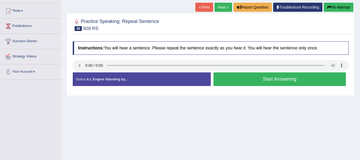
click at [246, 80] on button "Start Answering" at bounding box center [279, 79] width 133 height 14
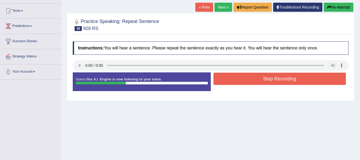
click at [243, 80] on button "Stop Recording" at bounding box center [279, 78] width 133 height 12
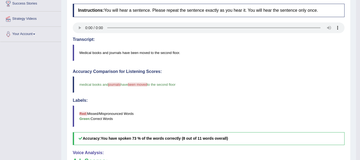
scroll to position [53, 0]
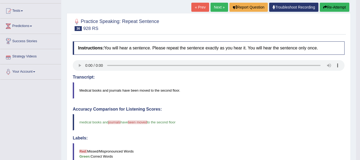
click at [32, 27] on link "Predictions" at bounding box center [30, 25] width 61 height 13
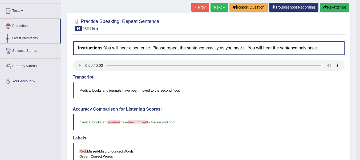
click at [33, 38] on link "Latest Predictions" at bounding box center [35, 39] width 50 height 10
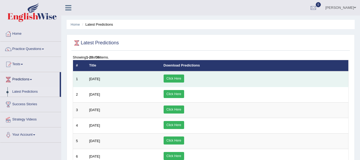
click at [184, 79] on link "Click Here" at bounding box center [174, 78] width 21 height 8
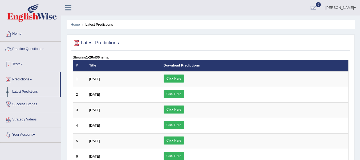
click at [35, 49] on link "Practice Questions" at bounding box center [30, 48] width 61 height 13
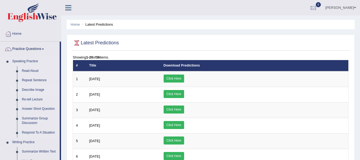
click at [33, 90] on link "Describe Image" at bounding box center [39, 90] width 40 height 10
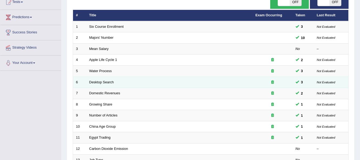
scroll to position [53, 0]
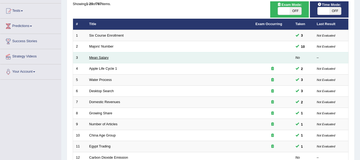
click at [104, 58] on link "Mean Salary" at bounding box center [98, 57] width 19 height 4
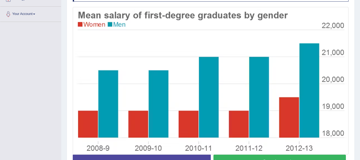
scroll to position [117, 0]
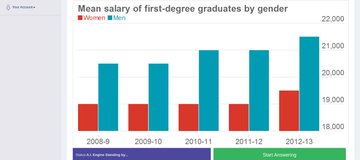
click at [225, 151] on button "Start Answering" at bounding box center [279, 155] width 133 height 14
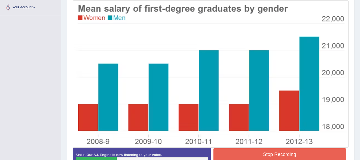
click at [235, 155] on button "Stop Recording" at bounding box center [279, 154] width 133 height 12
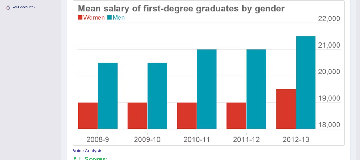
drag, startPoint x: 235, startPoint y: 155, endPoint x: 235, endPoint y: 172, distance: 17.1
drag, startPoint x: 235, startPoint y: 172, endPoint x: 15, endPoint y: 113, distance: 227.6
click at [15, 113] on div "Toggle navigation Home Practice Questions Speaking Practice Read Aloud Repeat S…" at bounding box center [178, 90] width 356 height 414
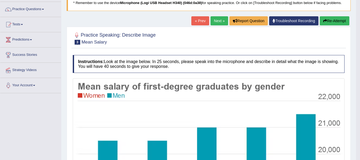
scroll to position [38, 0]
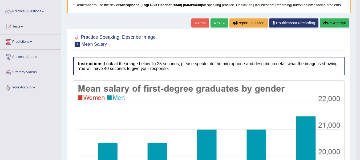
click at [336, 20] on button "Re-Attempt" at bounding box center [335, 22] width 30 height 9
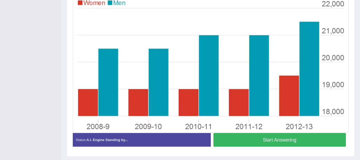
scroll to position [127, 0]
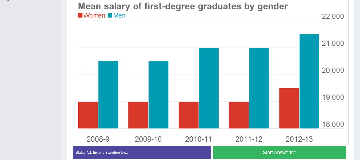
click at [288, 151] on button "Start Answering" at bounding box center [279, 152] width 133 height 14
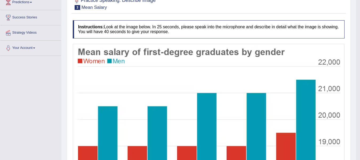
scroll to position [50, 0]
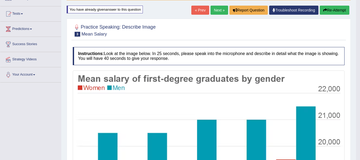
click at [331, 9] on button "Re-Attempt" at bounding box center [335, 10] width 30 height 9
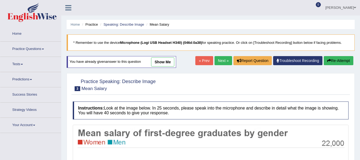
scroll to position [126, 0]
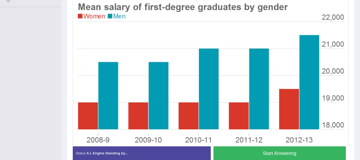
click at [306, 146] on button "Start Answering" at bounding box center [279, 153] width 133 height 14
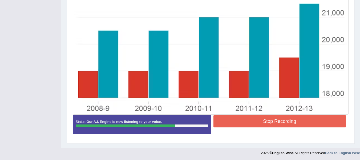
scroll to position [154, 0]
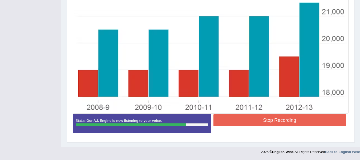
click at [271, 120] on button "Stop Recording" at bounding box center [279, 120] width 133 height 12
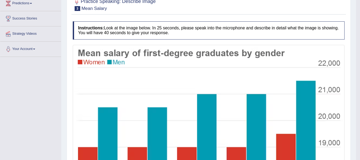
scroll to position [47, 0]
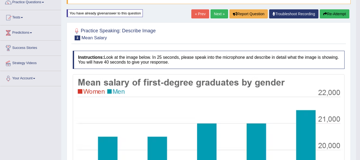
click at [337, 16] on button "Re-Attempt" at bounding box center [335, 13] width 30 height 9
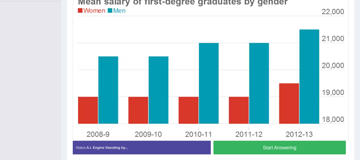
scroll to position [141, 0]
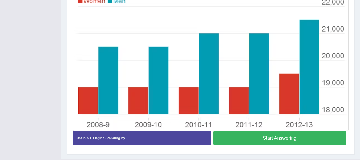
click at [252, 138] on button "Start Answering" at bounding box center [279, 138] width 133 height 14
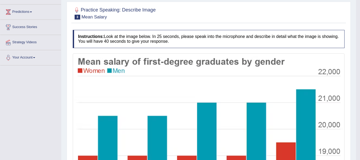
scroll to position [48, 0]
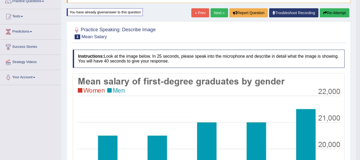
click at [326, 10] on button "Re-Attempt" at bounding box center [335, 12] width 30 height 9
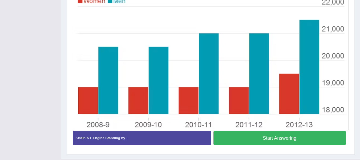
scroll to position [153, 0]
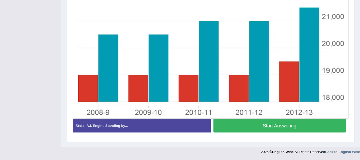
click at [281, 128] on button "Start Answering" at bounding box center [279, 126] width 133 height 14
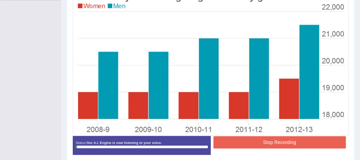
scroll to position [123, 0]
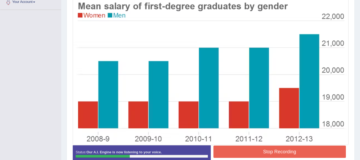
click at [235, 151] on button "Stop Recording" at bounding box center [279, 151] width 133 height 12
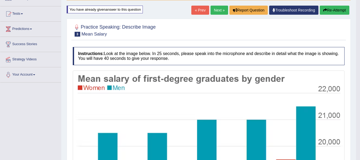
scroll to position [43, 0]
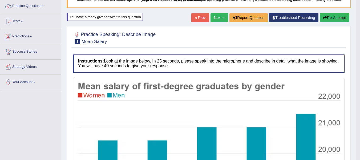
click at [327, 17] on button "Re-Attempt" at bounding box center [335, 17] width 30 height 9
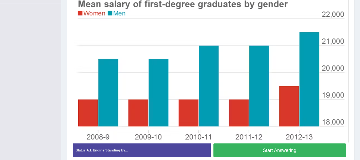
scroll to position [120, 0]
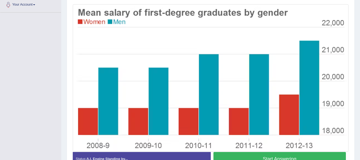
click at [238, 155] on button "Start Answering" at bounding box center [279, 159] width 133 height 14
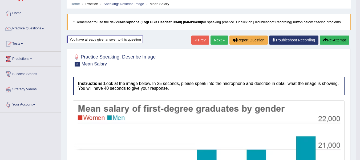
scroll to position [0, 0]
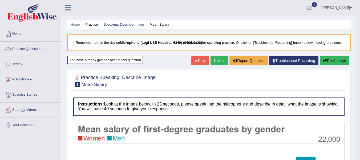
click at [220, 57] on link "Next »" at bounding box center [219, 60] width 18 height 9
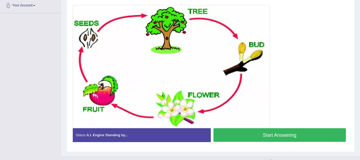
scroll to position [119, 0]
